Goal: Information Seeking & Learning: Stay updated

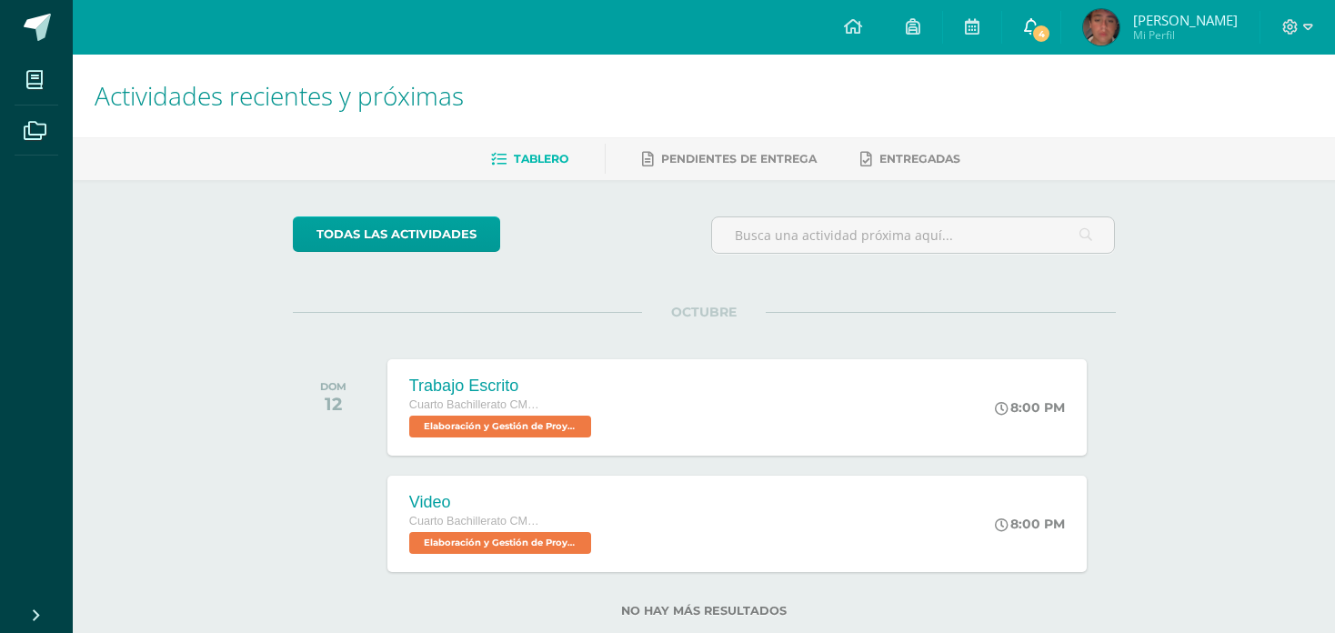
click at [1029, 15] on link "4" at bounding box center [1031, 27] width 58 height 55
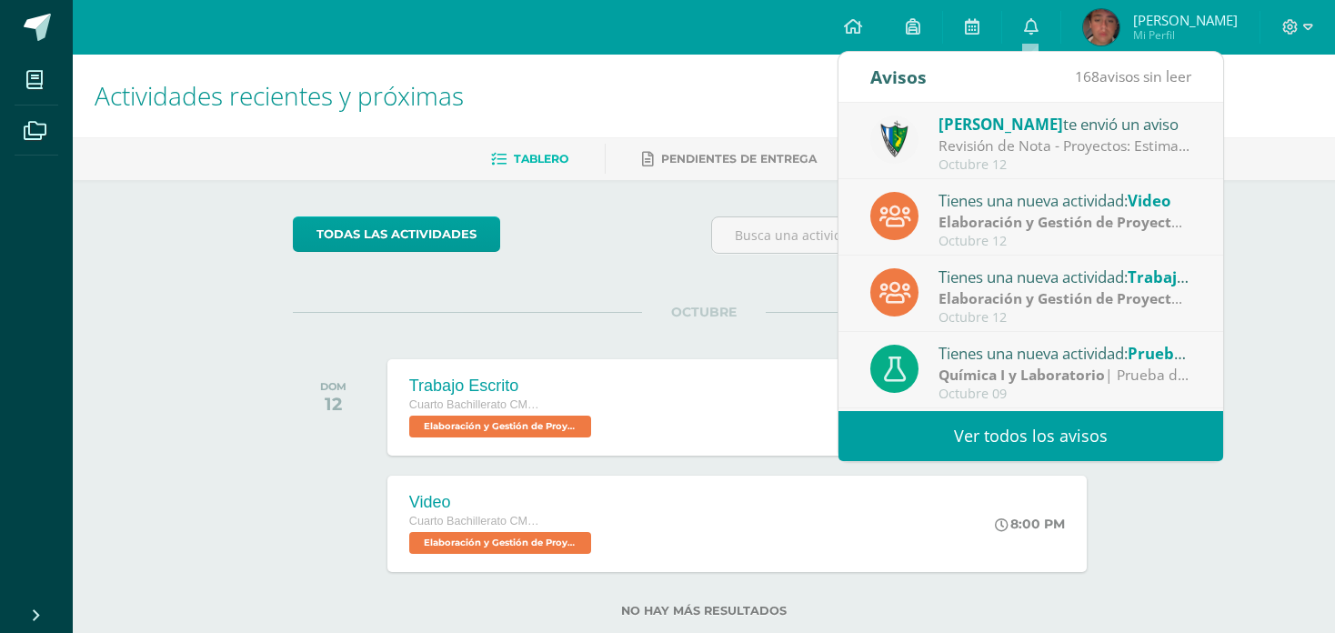
click at [1015, 126] on div "[PERSON_NAME] te envió un aviso" at bounding box center [1065, 124] width 253 height 24
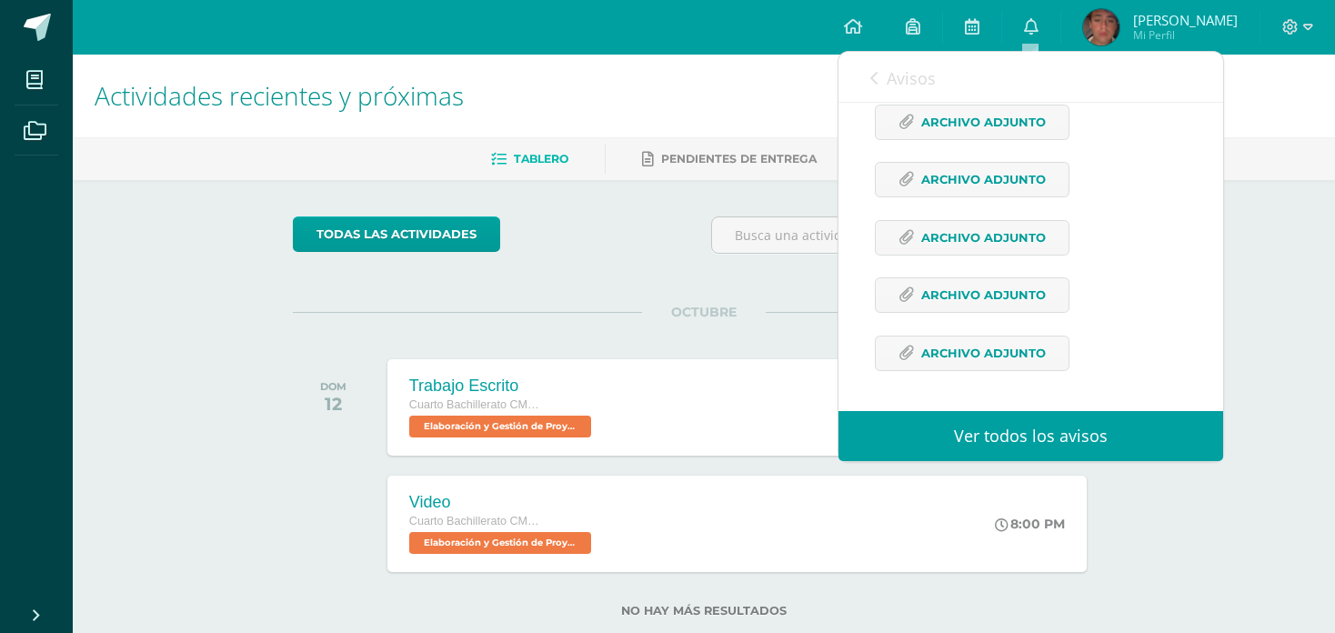
scroll to position [935, 0]
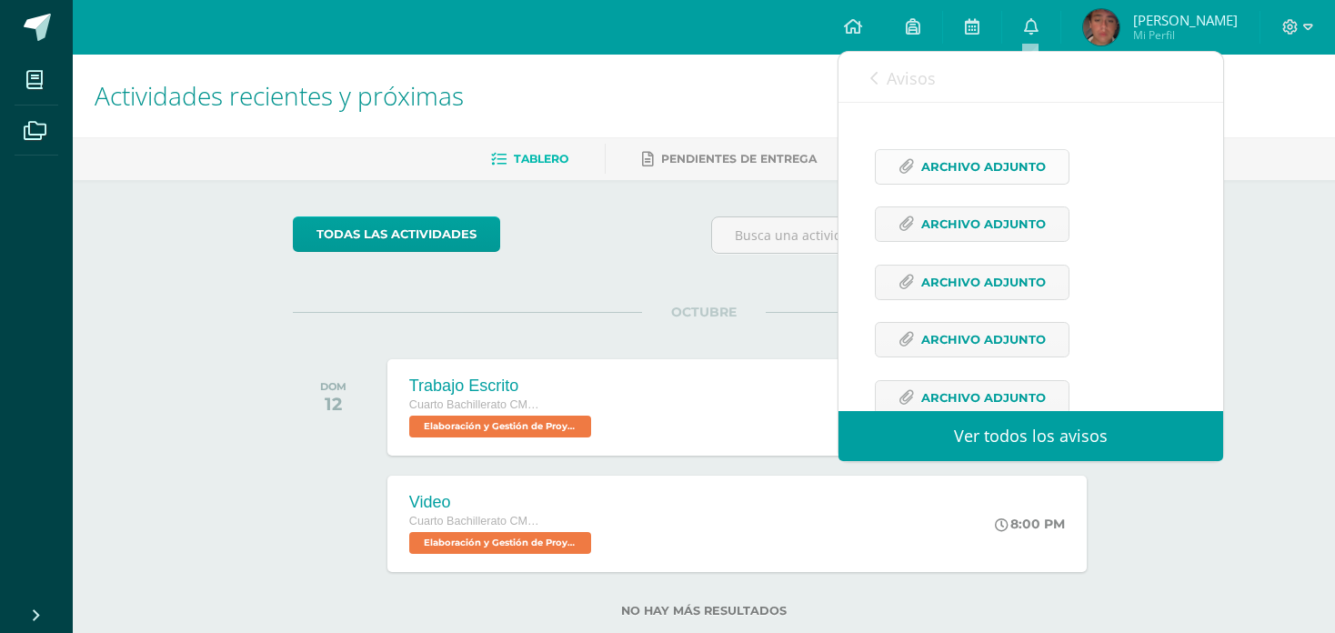
click at [916, 185] on link "Archivo Adjunto" at bounding box center [972, 166] width 195 height 35
click at [957, 299] on span "Archivo Adjunto" at bounding box center [983, 283] width 125 height 34
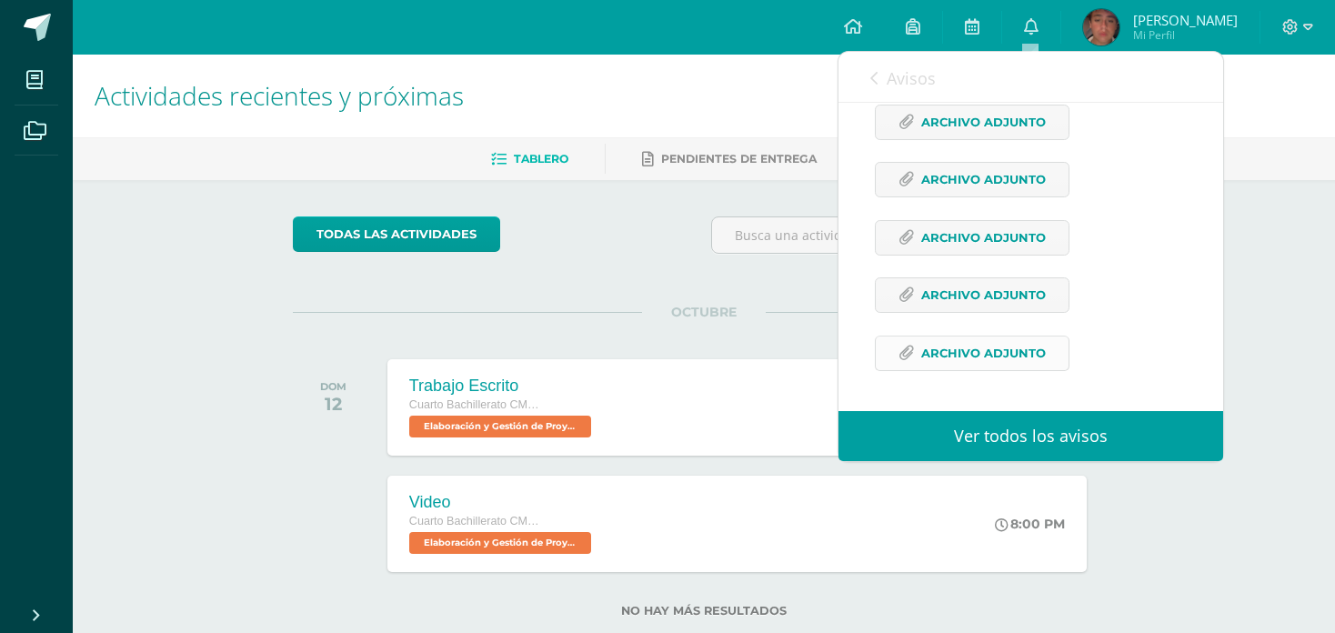
click at [990, 344] on span "Archivo Adjunto" at bounding box center [983, 354] width 125 height 34
click at [1030, 112] on span "Archivo Adjunto" at bounding box center [983, 123] width 125 height 34
click at [974, 236] on span "Archivo Adjunto" at bounding box center [983, 238] width 125 height 34
click at [961, 181] on span "Archivo Adjunto" at bounding box center [983, 180] width 125 height 34
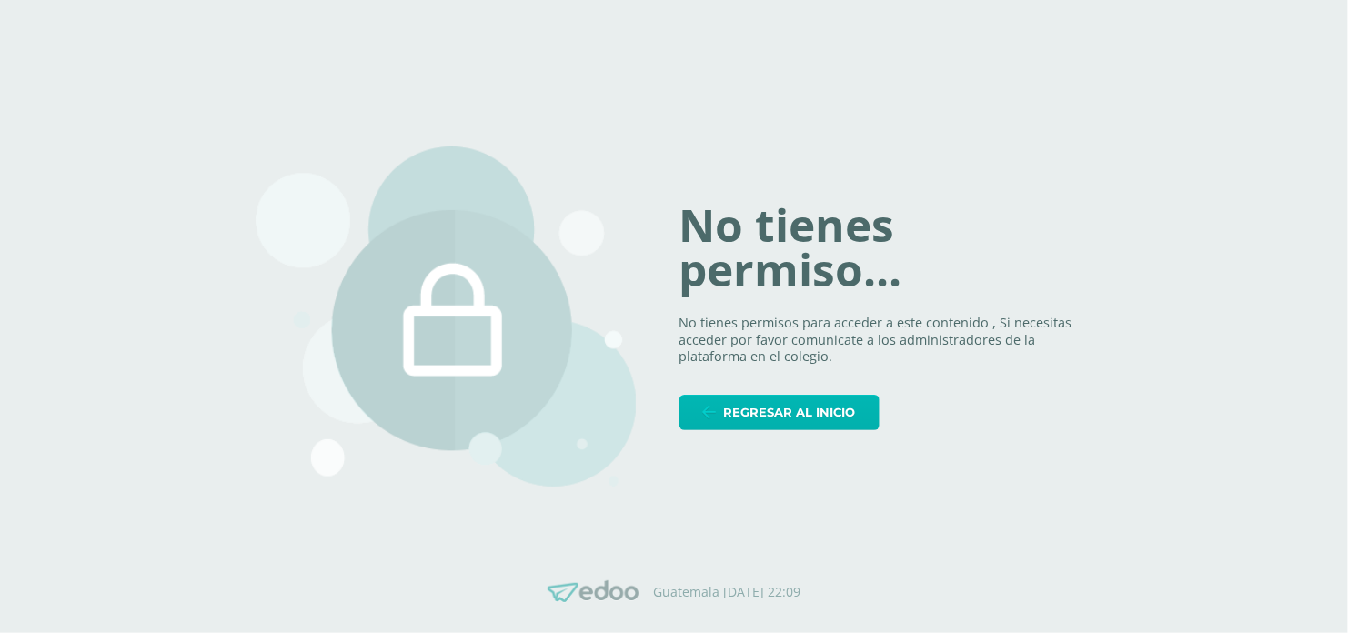
click at [800, 413] on span "Regresar al inicio" at bounding box center [790, 413] width 132 height 34
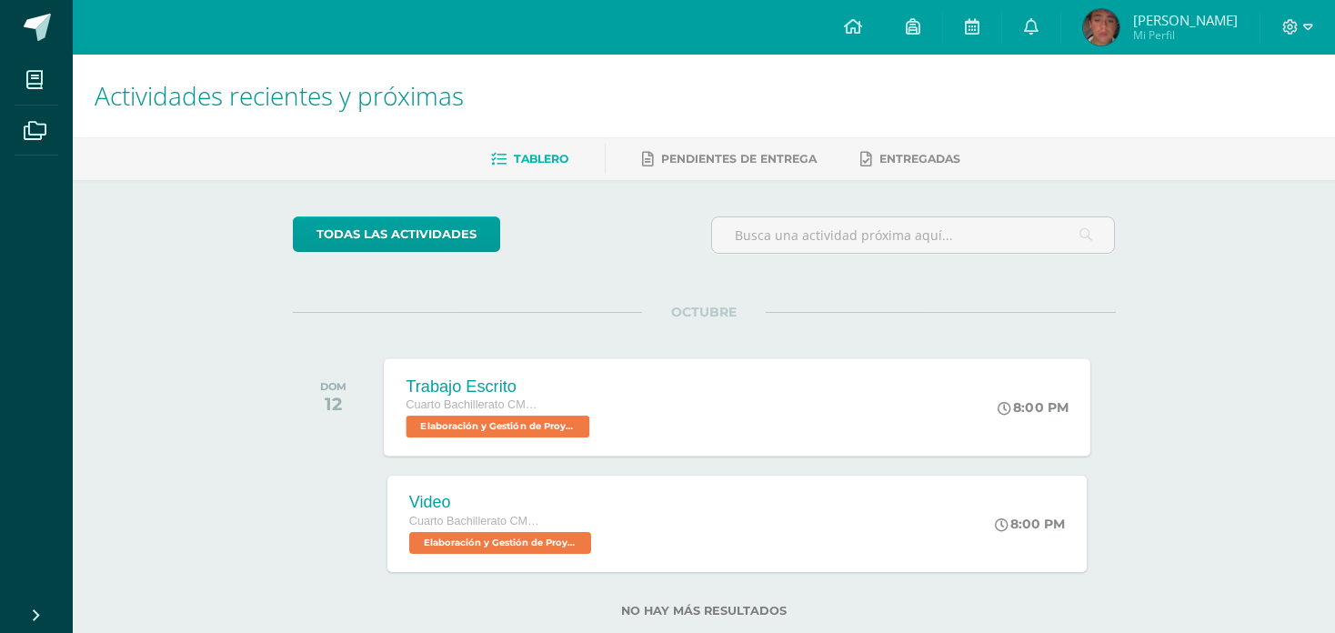
scroll to position [42, 0]
click at [1150, 20] on span "[PERSON_NAME]" at bounding box center [1185, 20] width 105 height 18
click at [1037, 26] on link at bounding box center [1031, 27] width 58 height 55
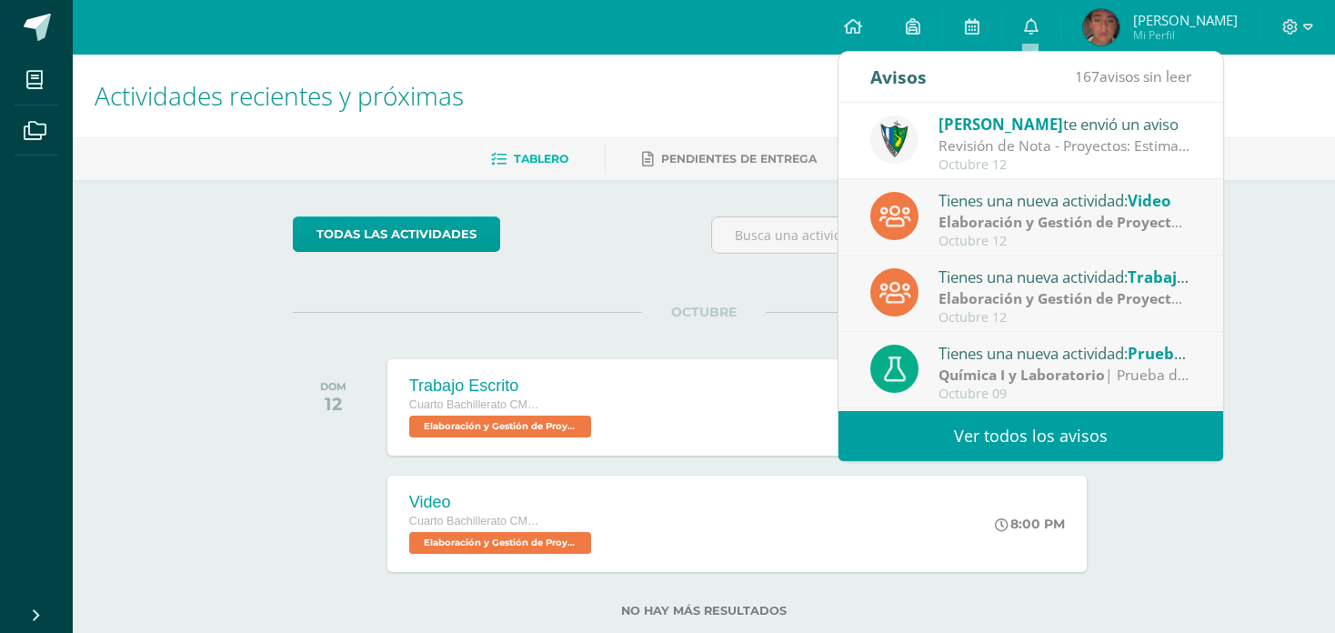
click at [1052, 147] on div "Revisión de Nota - Proyectos: Estimados estudiantes, es un gusto saludarlos. Po…" at bounding box center [1065, 146] width 253 height 21
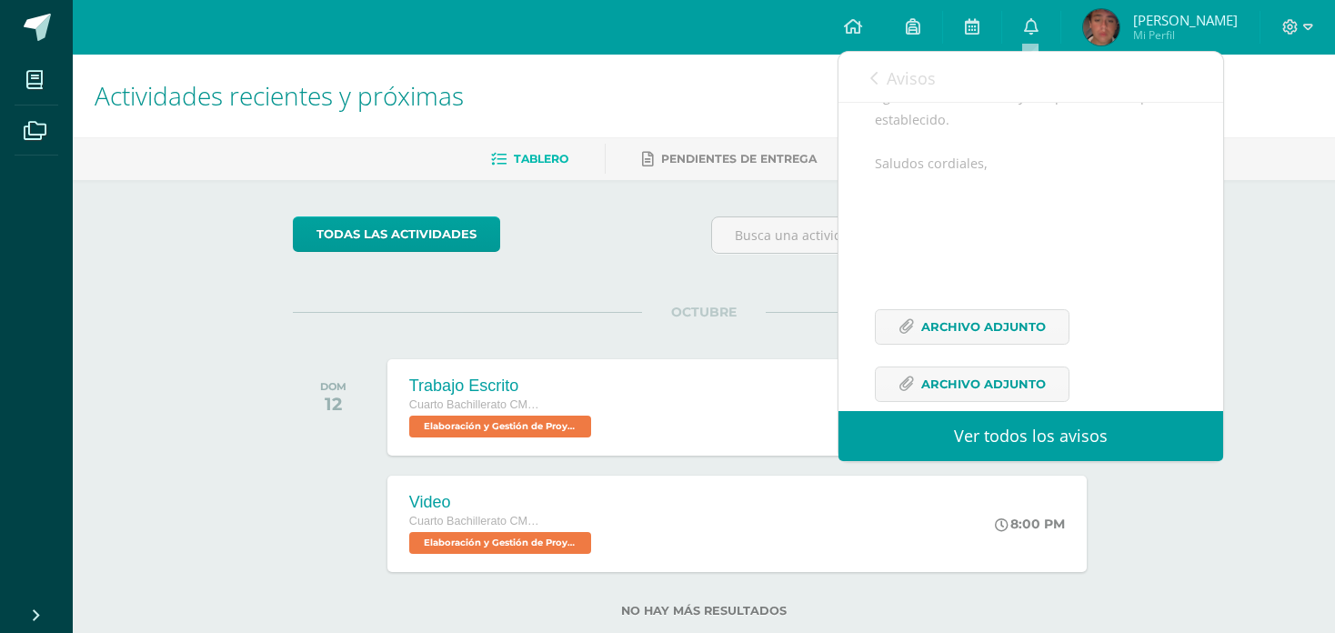
scroll to position [1000, 0]
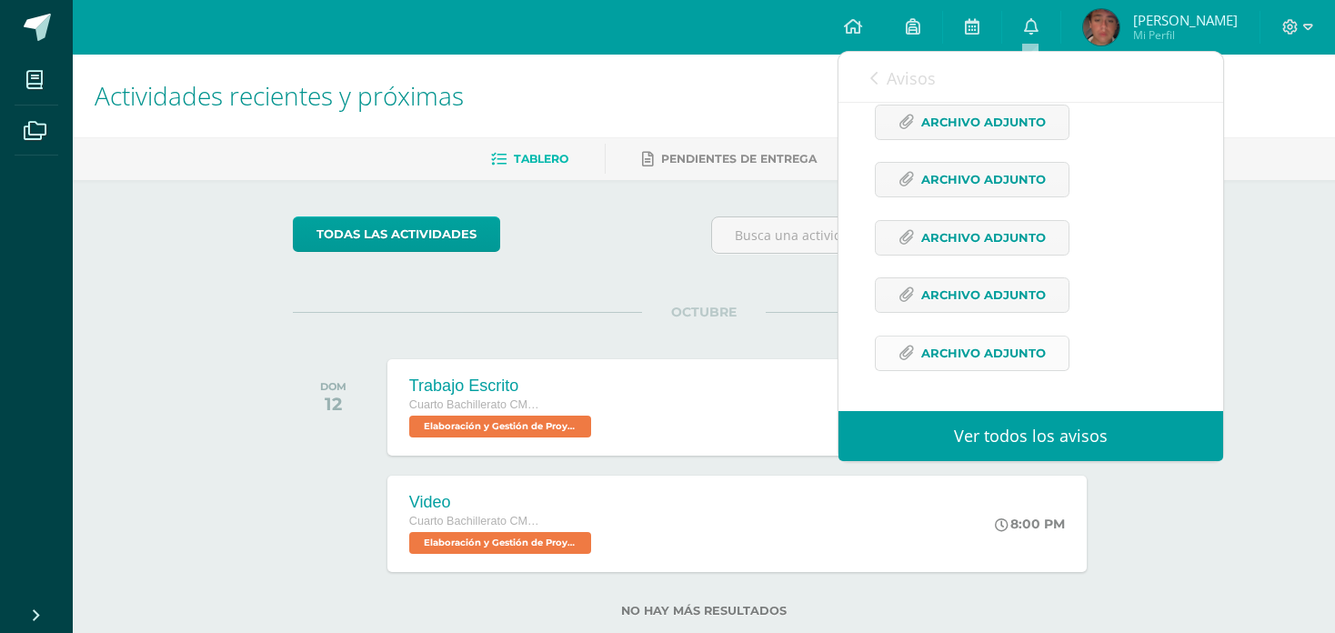
click at [905, 354] on icon at bounding box center [906, 353] width 15 height 15
click at [968, 286] on span "Archivo Adjunto" at bounding box center [983, 295] width 125 height 34
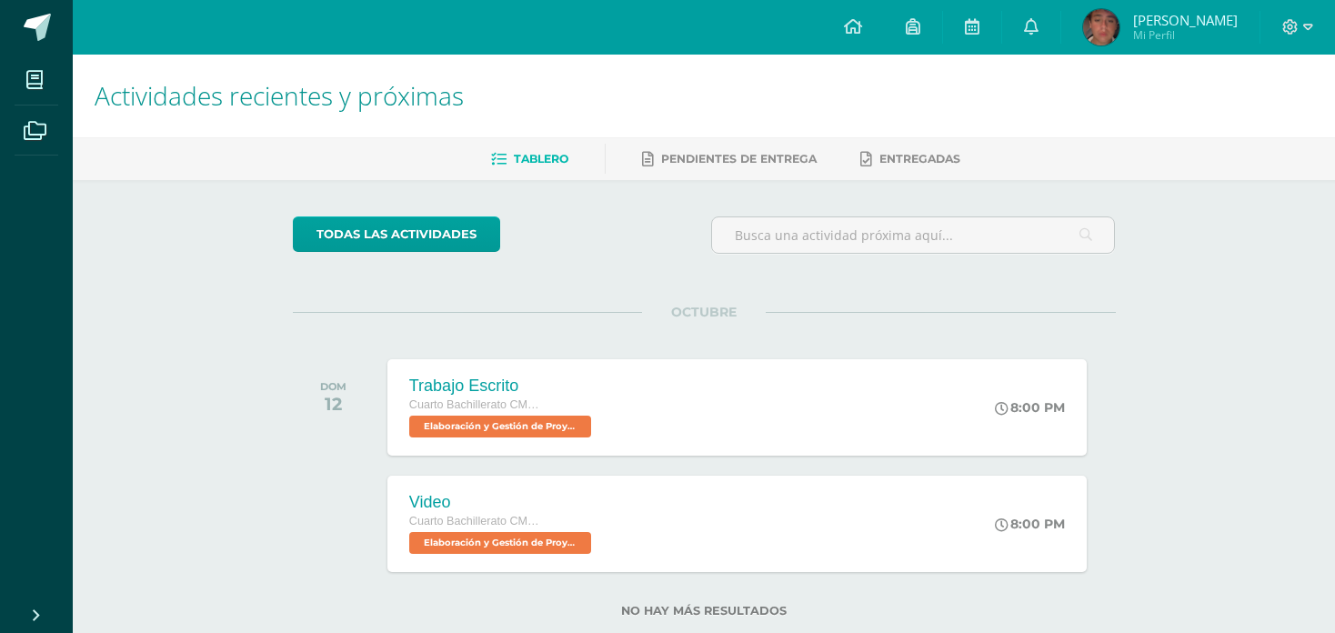
click at [1261, 299] on div "Actividades recientes y próximas Tablero Pendientes de entrega Entregadas todas…" at bounding box center [704, 365] width 1262 height 621
click at [1298, 150] on ul "Tablero Pendientes de entrega Entregadas" at bounding box center [726, 159] width 1262 height 30
click at [1249, 274] on div "Actividades recientes y próximas Tablero Pendientes de entrega Entregadas todas…" at bounding box center [704, 365] width 1262 height 621
click at [1286, 246] on div "Actividades recientes y próximas Tablero Pendientes de entrega Entregadas todas…" at bounding box center [704, 365] width 1262 height 621
click at [1280, 191] on div "Actividades recientes y próximas Tablero Pendientes de entrega Entregadas todas…" at bounding box center [704, 365] width 1262 height 621
